Goal: Task Accomplishment & Management: Use online tool/utility

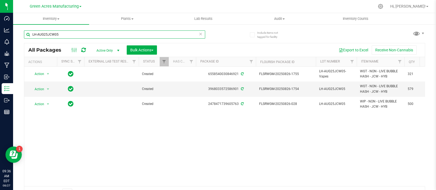
drag, startPoint x: 95, startPoint y: 31, endPoint x: 33, endPoint y: 32, distance: 62.4
click at [32, 32] on input "LH-AUG25JCW05" at bounding box center [114, 35] width 181 height 8
paste input "JUL25T1704"
type input "LH-JUL25T1704"
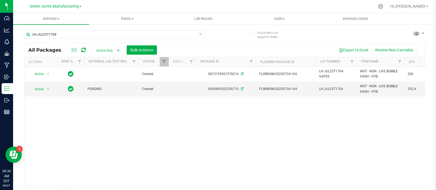
click at [342, 144] on div "Action Action Adjust qty Create package Edit attributes Global inventory Locate…" at bounding box center [224, 127] width 400 height 120
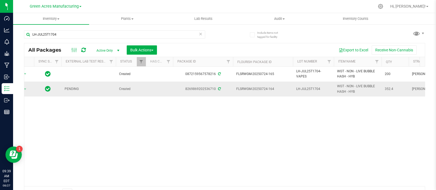
scroll to position [0, 23]
click at [389, 88] on span "352.4" at bounding box center [394, 89] width 21 height 5
click at [401, 116] on div "Action Action Adjust qty Create package Edit attributes Global inventory Locate…" at bounding box center [224, 127] width 400 height 120
click at [385, 90] on span "352.4" at bounding box center [394, 89] width 21 height 5
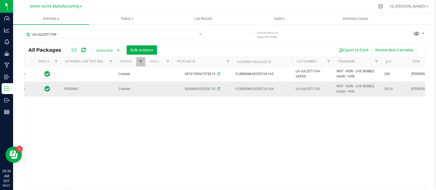
click at [385, 90] on span "352.4" at bounding box center [394, 89] width 21 height 5
copy span "352.4"
drag, startPoint x: 277, startPoint y: 87, endPoint x: 258, endPoint y: 90, distance: 19.4
click at [258, 90] on span "FLSRWGM-20250724-164" at bounding box center [262, 89] width 53 height 5
copy span "0724-164"
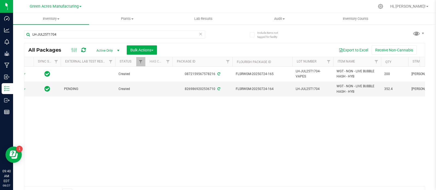
scroll to position [0, 0]
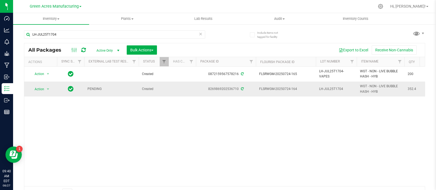
click at [44, 92] on span "Action" at bounding box center [37, 90] width 15 height 8
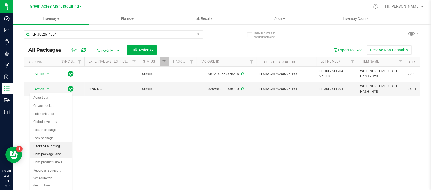
click at [51, 153] on li "Print package label" at bounding box center [51, 155] width 42 height 8
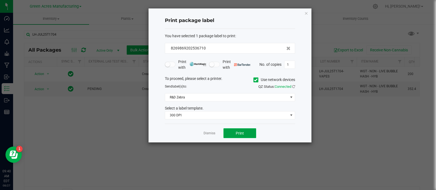
click at [239, 135] on button "Print" at bounding box center [239, 134] width 33 height 10
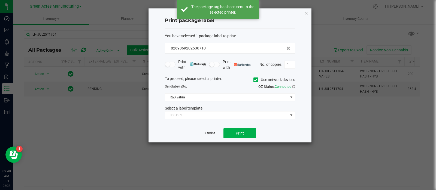
click at [208, 135] on link "Dismiss" at bounding box center [209, 133] width 12 height 5
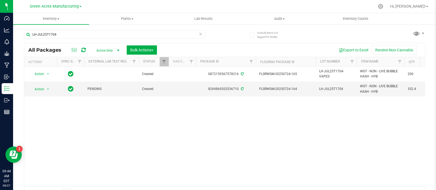
click at [356, 163] on div "Action Action Adjust qty Create package Edit attributes Global inventory Locate…" at bounding box center [224, 127] width 400 height 120
click at [391, 113] on div "Action Action Adjust qty Create package Edit attributes Global inventory Locate…" at bounding box center [224, 127] width 400 height 120
click at [409, 157] on div "Action Action Adjust qty Create package Edit attributes Global inventory Locate…" at bounding box center [224, 127] width 400 height 120
